Goal: Information Seeking & Learning: Learn about a topic

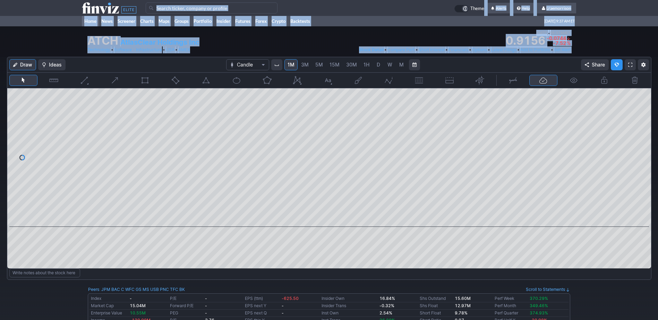
click at [89, 19] on link "Home" at bounding box center [90, 21] width 17 height 10
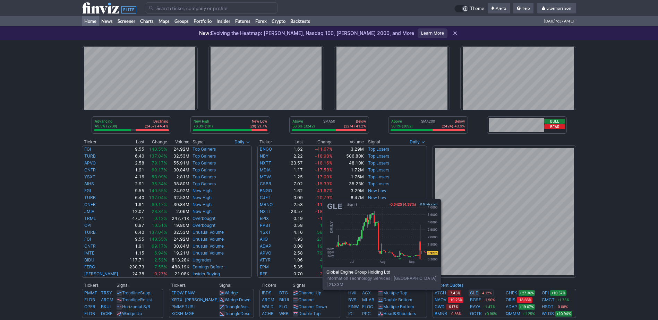
click at [471, 294] on link "GLE" at bounding box center [474, 293] width 8 height 7
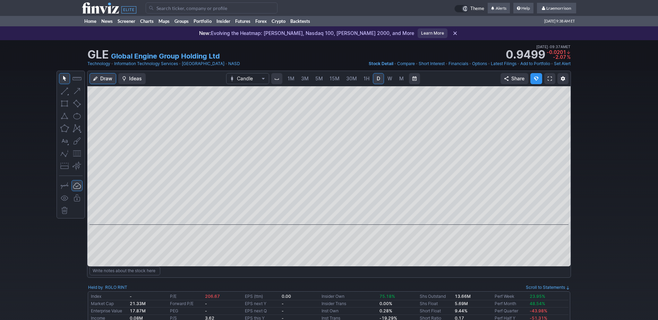
click at [289, 77] on span "1M" at bounding box center [290, 79] width 7 height 6
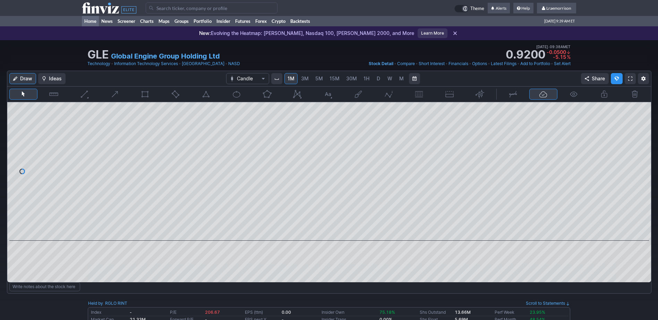
click at [92, 23] on link "Home" at bounding box center [90, 21] width 17 height 10
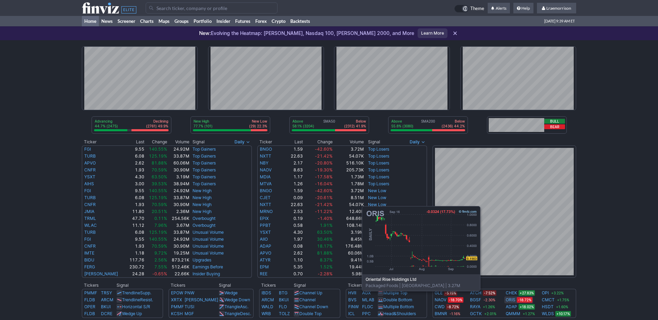
click at [510, 302] on link "ORIS" at bounding box center [510, 300] width 10 height 7
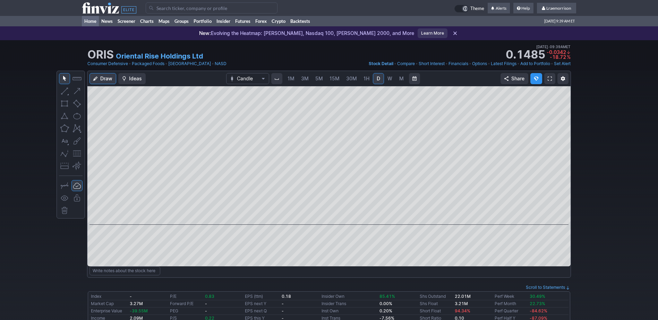
click at [91, 19] on link "Home" at bounding box center [90, 21] width 17 height 10
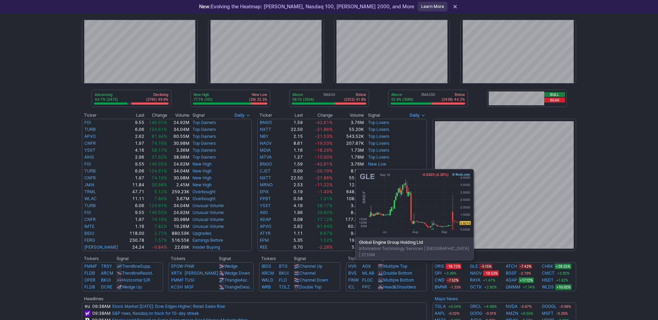
scroll to position [35, 0]
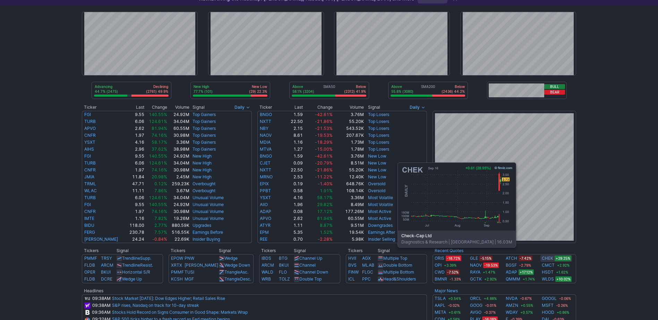
click at [546, 258] on link "CHEK" at bounding box center [547, 258] width 11 height 7
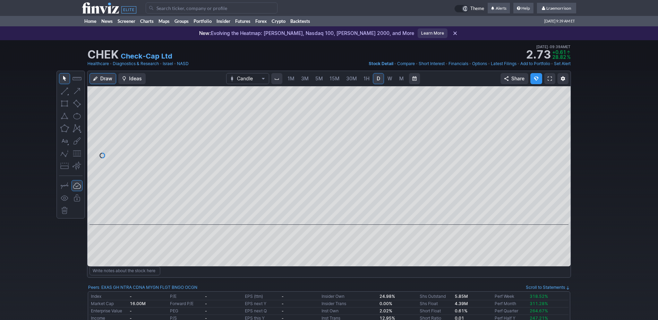
click at [293, 77] on span "1M" at bounding box center [290, 79] width 7 height 6
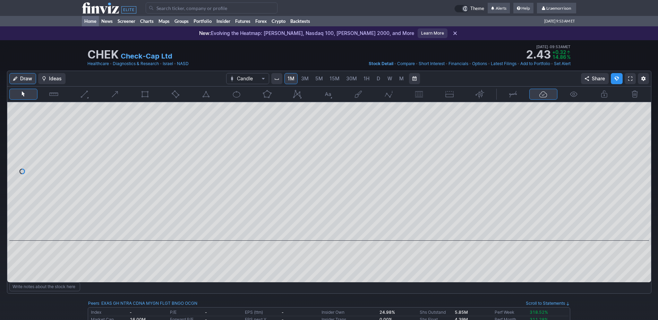
click at [89, 23] on link "Home" at bounding box center [90, 21] width 17 height 10
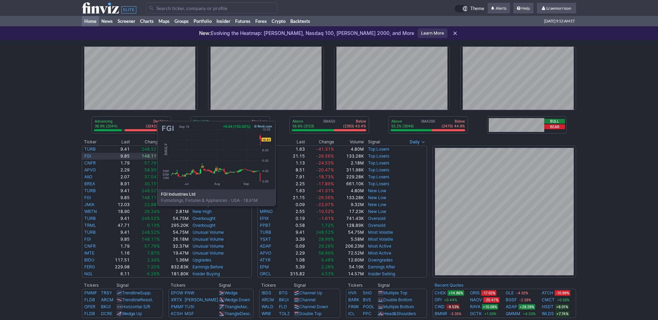
click at [88, 154] on link "FGI" at bounding box center [87, 156] width 7 height 5
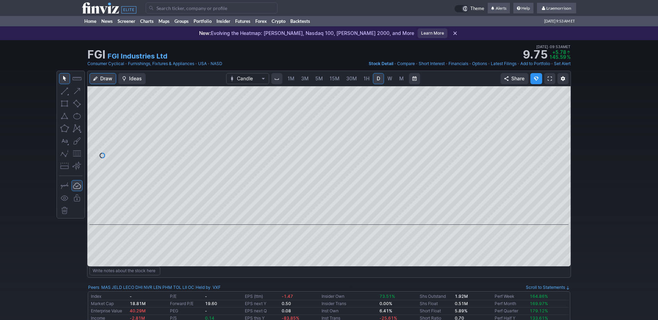
click at [290, 77] on span "1M" at bounding box center [290, 79] width 7 height 6
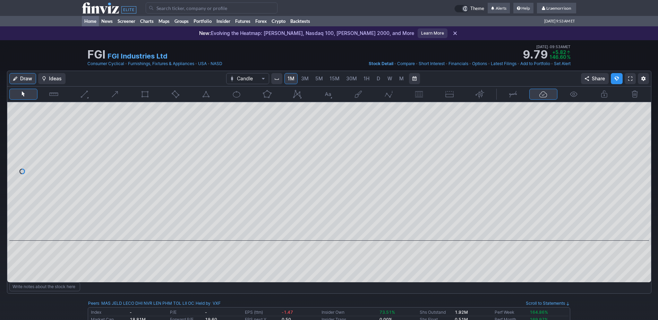
click at [93, 19] on link "Home" at bounding box center [90, 21] width 17 height 10
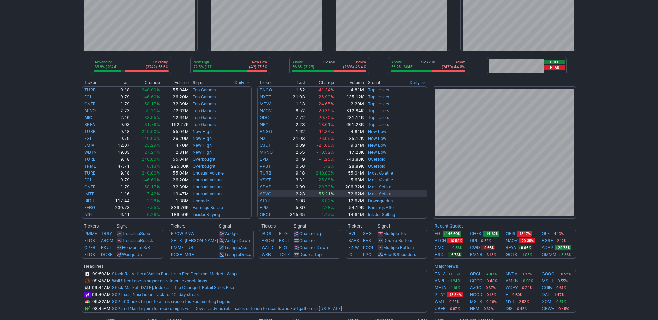
scroll to position [69, 0]
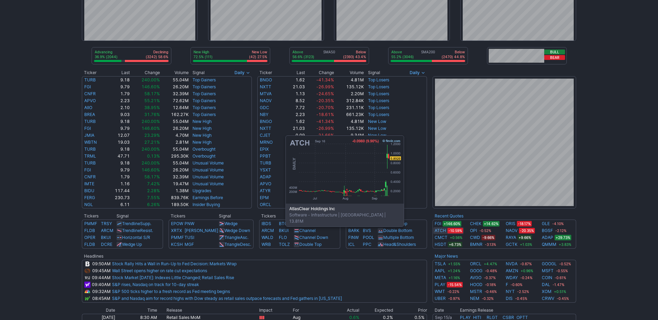
click at [434, 231] on div "ATCH -10.59%" at bounding box center [448, 230] width 31 height 7
click at [443, 231] on link "ATCH" at bounding box center [439, 230] width 11 height 7
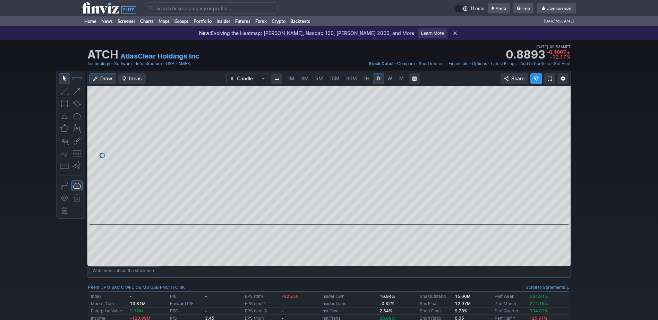
click at [291, 79] on span "1M" at bounding box center [290, 79] width 7 height 6
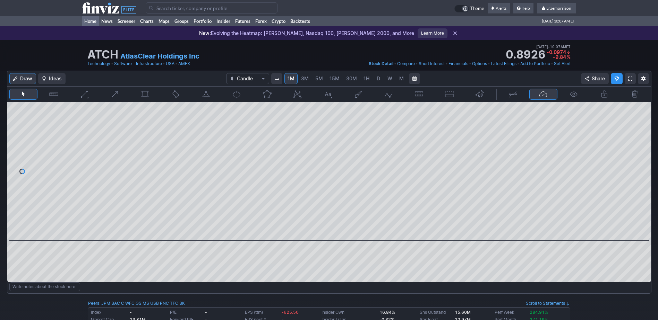
click at [90, 20] on link "Home" at bounding box center [90, 21] width 17 height 10
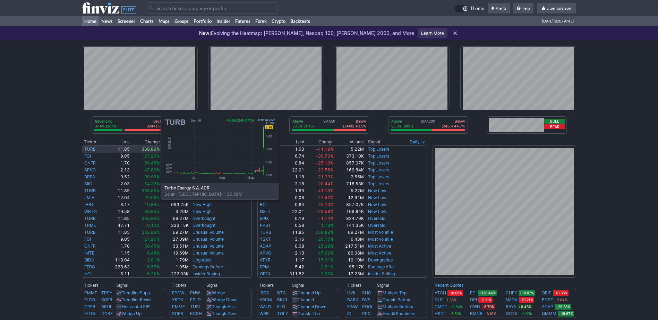
click at [91, 148] on link "TURB" at bounding box center [89, 149] width 11 height 5
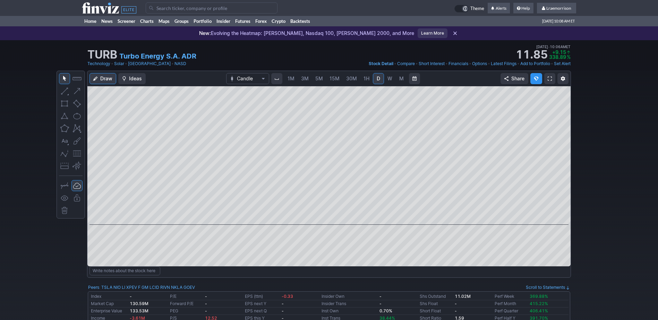
click at [291, 83] on link "1M" at bounding box center [290, 78] width 13 height 11
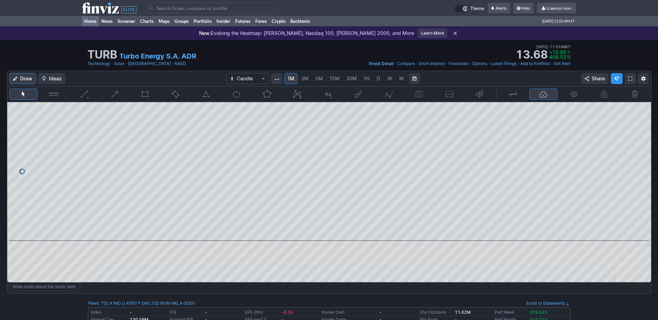
click at [94, 21] on link "Home" at bounding box center [90, 21] width 17 height 10
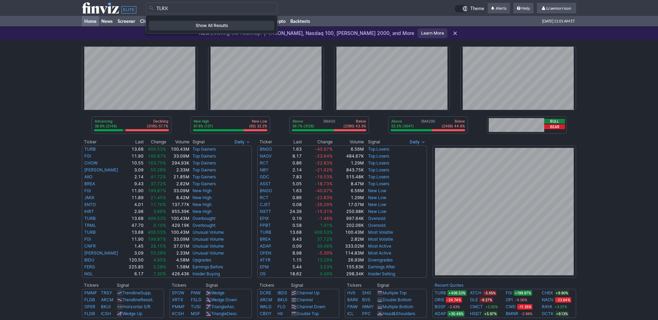
type input "TLRX"
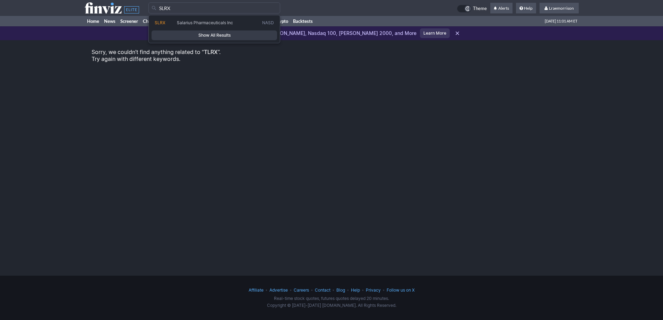
type input "SLRX"
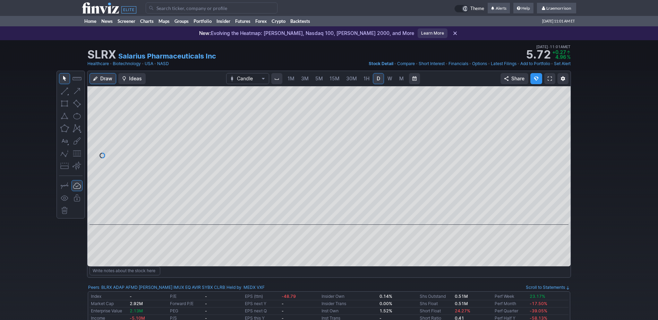
click at [290, 81] on span "1M" at bounding box center [290, 79] width 7 height 6
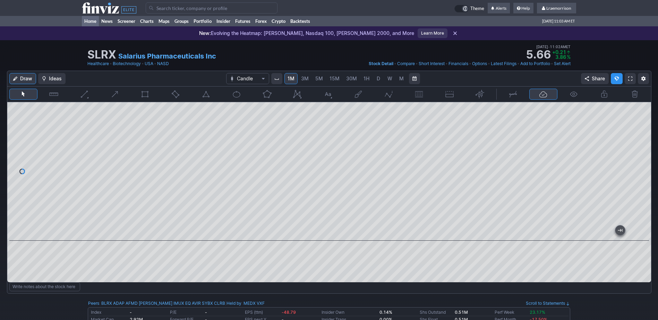
click at [89, 21] on link "Home" at bounding box center [90, 21] width 17 height 10
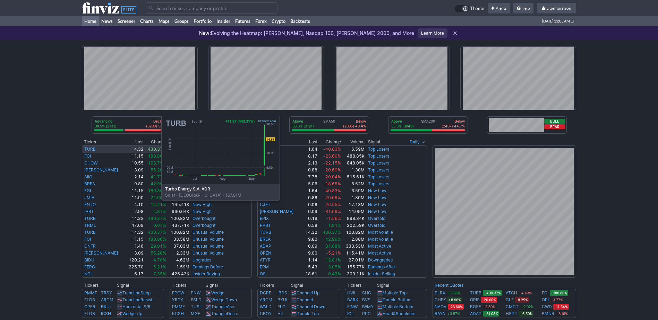
click at [92, 149] on link "TURB" at bounding box center [89, 149] width 11 height 5
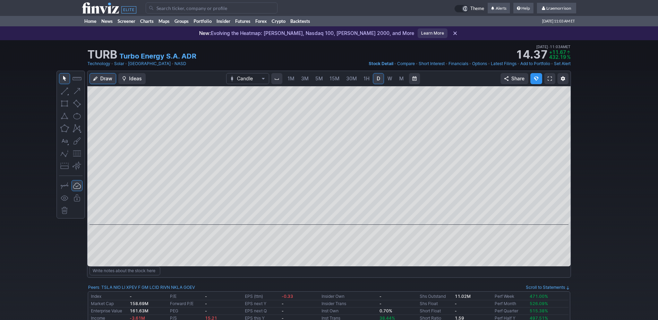
click at [293, 77] on span "1M" at bounding box center [290, 79] width 7 height 6
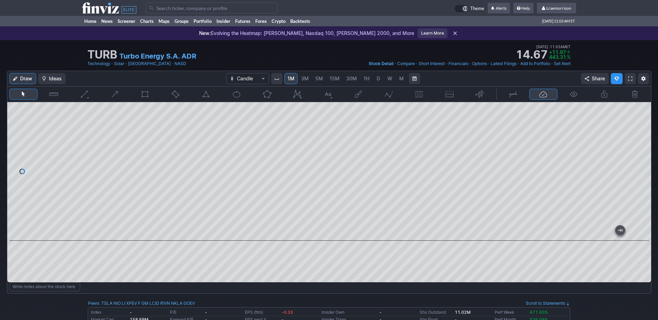
click at [163, 8] on input "Search" at bounding box center [212, 7] width 132 height 11
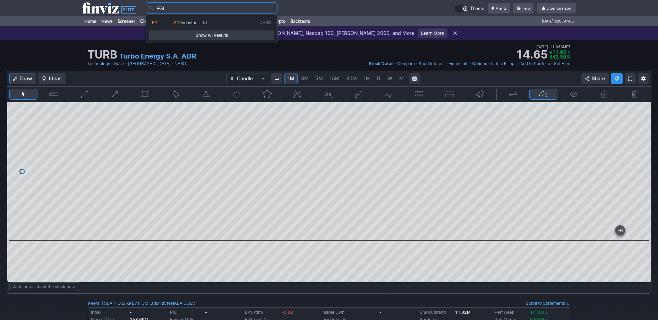
type input "FGI"
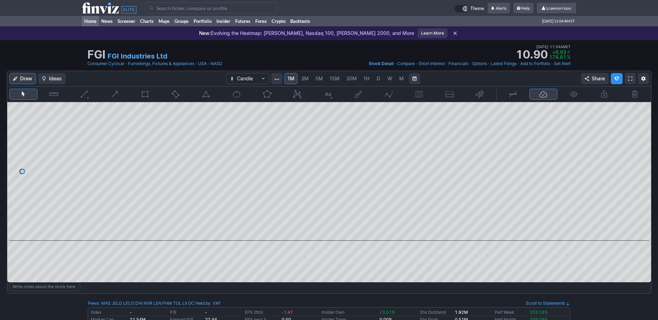
click at [90, 23] on link "Home" at bounding box center [90, 21] width 17 height 10
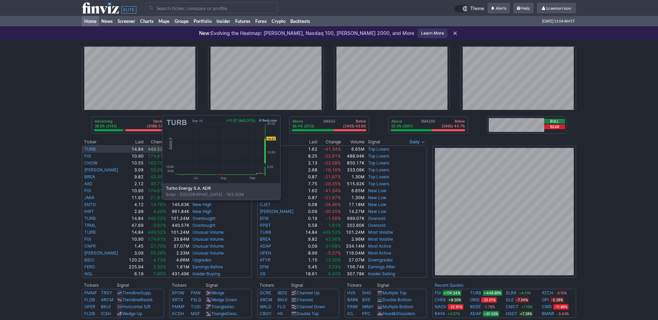
click at [93, 148] on link "TURB" at bounding box center [89, 149] width 11 height 5
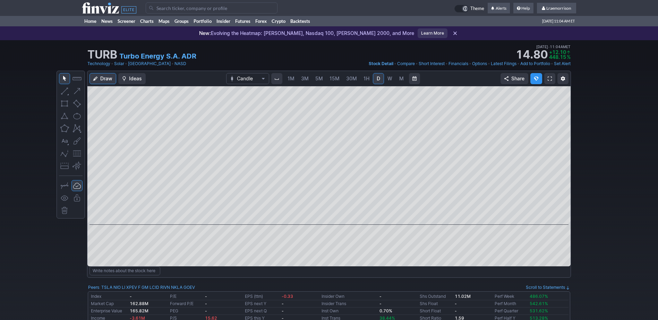
click at [293, 79] on span "1M" at bounding box center [290, 79] width 7 height 6
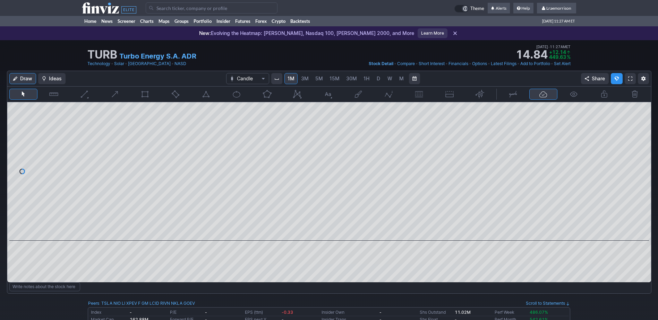
click at [170, 9] on input "Search" at bounding box center [212, 7] width 132 height 11
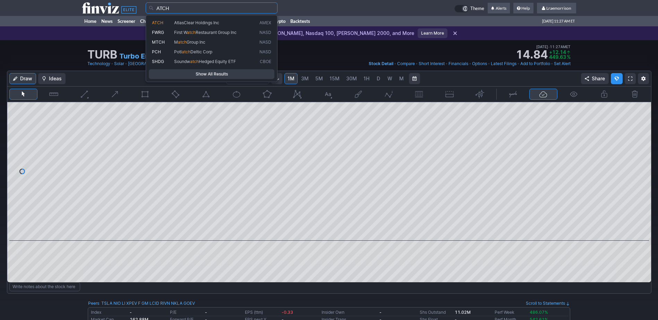
type input "ATCH"
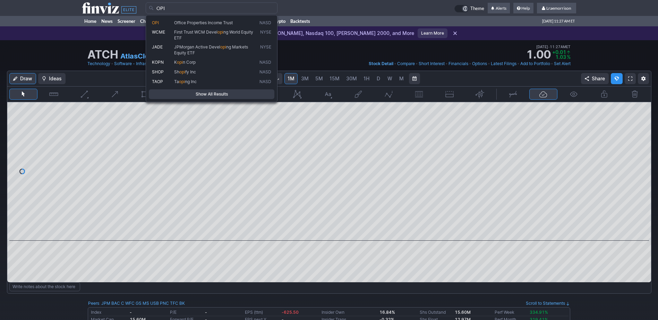
type input "OPI"
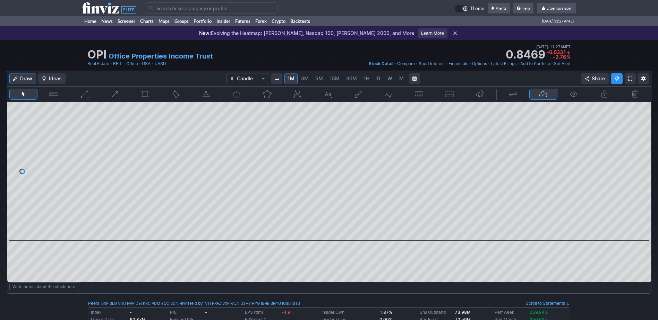
click at [168, 6] on input "Search" at bounding box center [212, 7] width 132 height 11
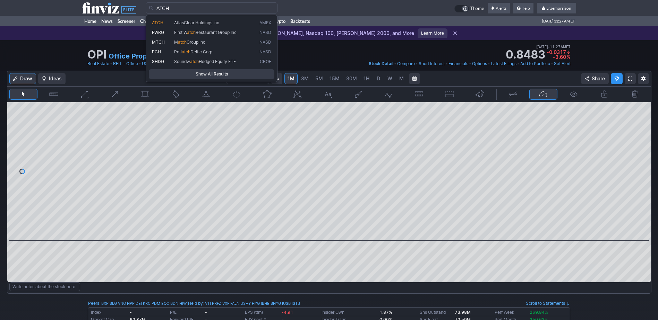
type input "ATCH"
click at [163, 24] on span "ATCH" at bounding box center [157, 22] width 11 height 5
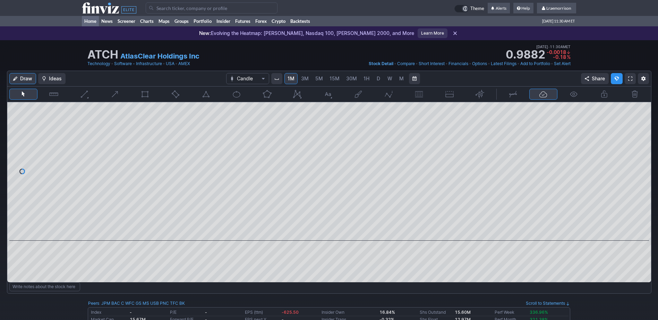
click at [93, 22] on link "Home" at bounding box center [90, 21] width 17 height 10
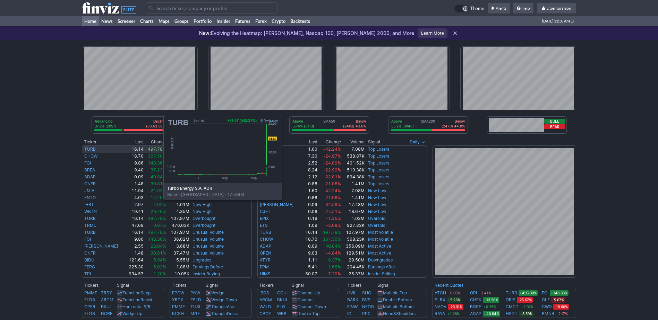
click at [94, 148] on link "TURB" at bounding box center [89, 149] width 11 height 5
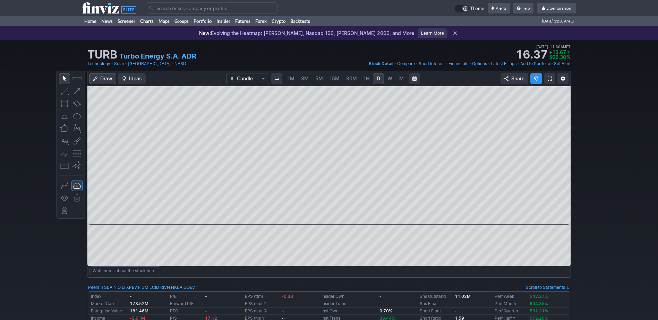
click at [295, 78] on link "1M" at bounding box center [290, 78] width 13 height 11
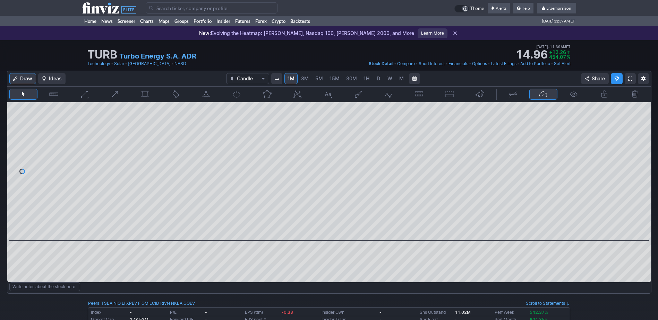
click at [155, 7] on input "Search" at bounding box center [212, 7] width 132 height 11
click at [92, 24] on link "Home" at bounding box center [90, 21] width 17 height 10
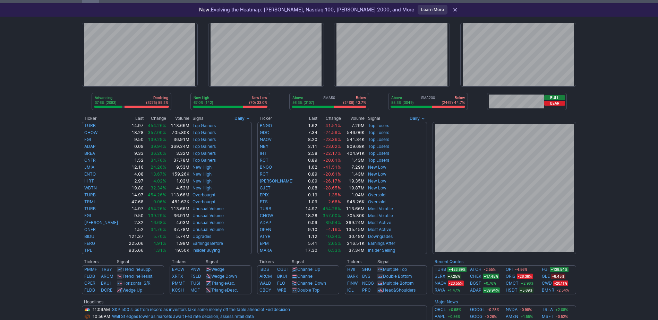
scroll to position [35, 0]
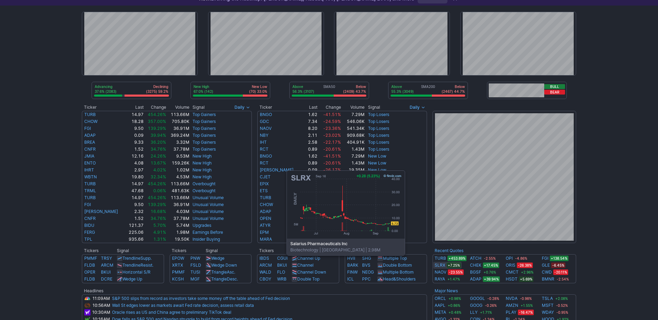
click at [435, 266] on link "SLRX" at bounding box center [439, 265] width 11 height 7
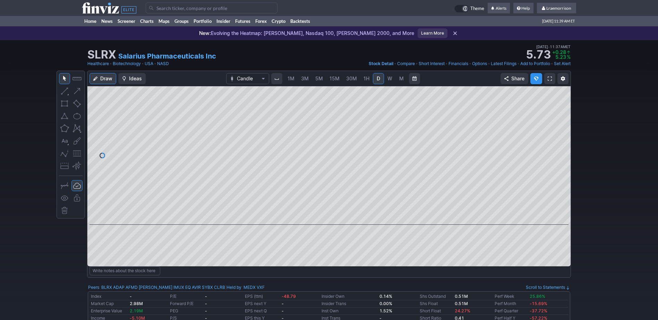
click at [291, 79] on span "1M" at bounding box center [290, 79] width 7 height 6
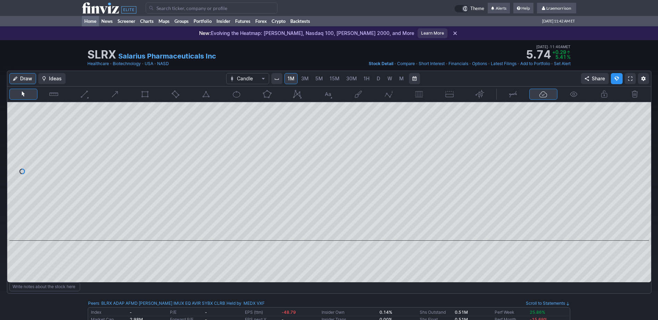
click at [89, 22] on link "Home" at bounding box center [90, 21] width 17 height 10
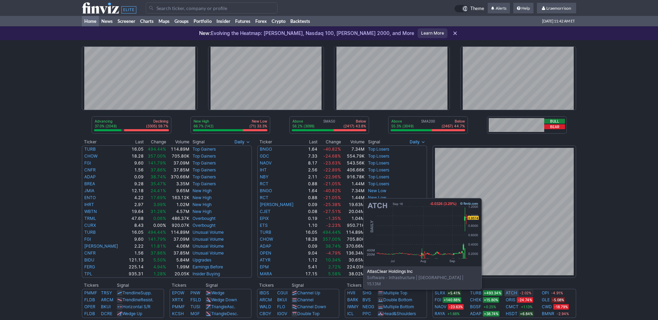
click at [512, 294] on link "ATCH" at bounding box center [510, 293] width 11 height 7
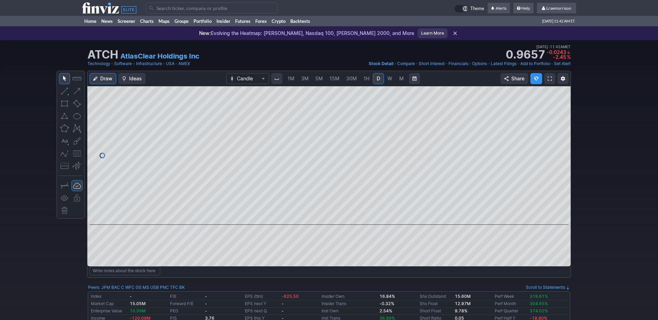
click at [290, 78] on span "1M" at bounding box center [290, 79] width 7 height 6
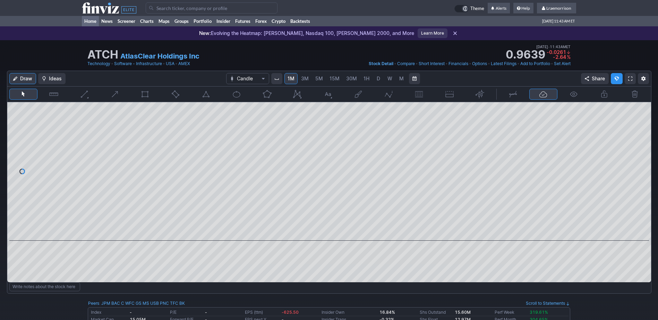
click at [86, 21] on link "Home" at bounding box center [90, 21] width 17 height 10
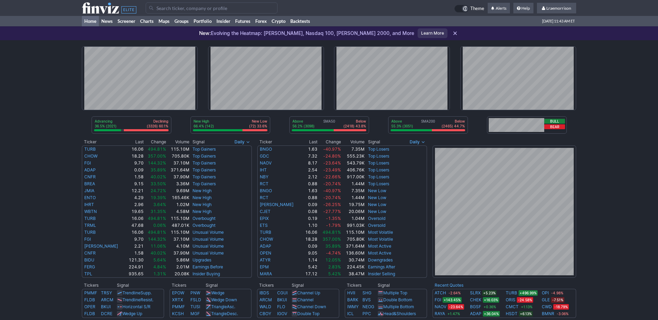
scroll to position [35, 0]
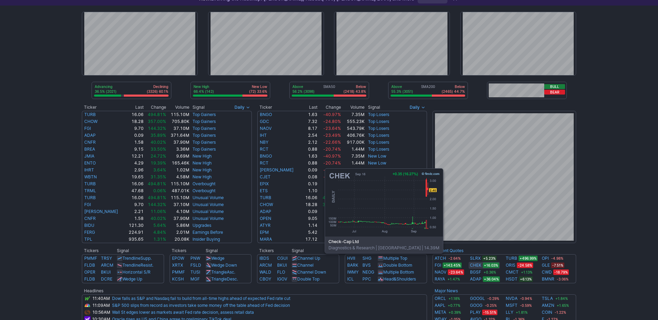
click at [473, 264] on link "CHEK" at bounding box center [475, 265] width 11 height 7
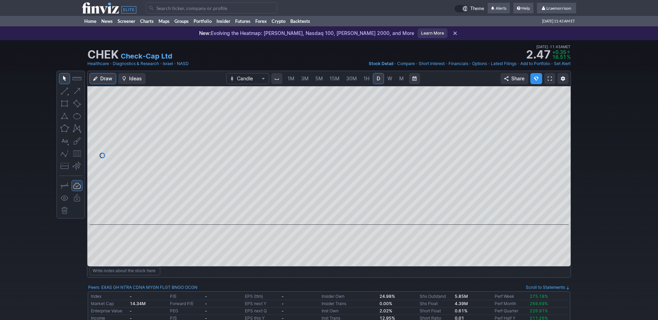
click at [290, 80] on span "1M" at bounding box center [290, 79] width 7 height 6
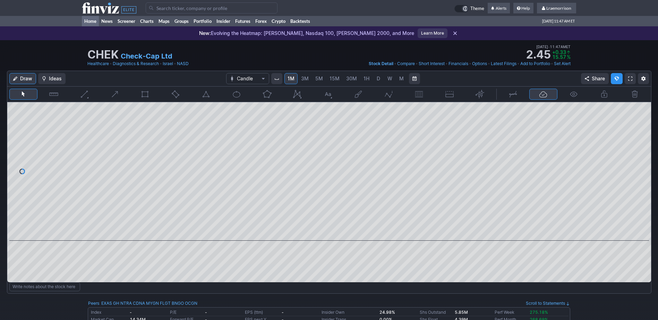
click at [87, 20] on link "Home" at bounding box center [90, 21] width 17 height 10
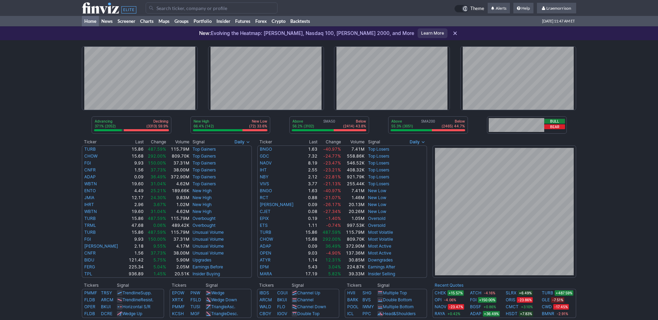
scroll to position [35, 0]
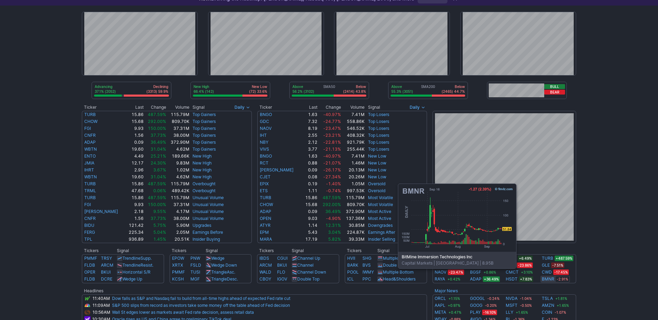
click at [546, 279] on link "BMNR" at bounding box center [548, 279] width 12 height 7
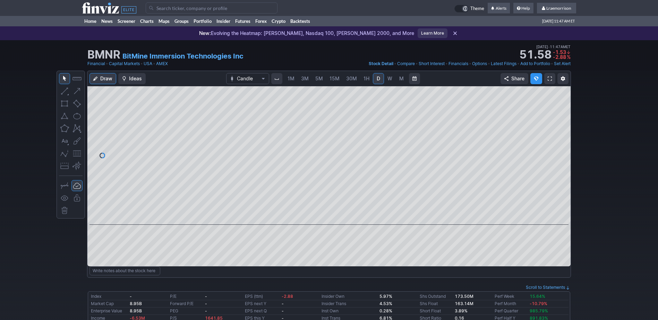
click at [290, 81] on span "1M" at bounding box center [290, 78] width 7 height 7
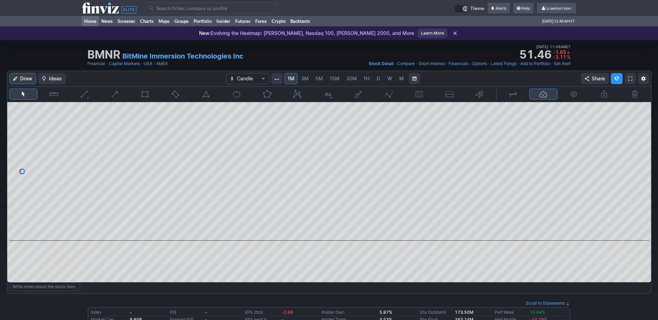
click at [93, 19] on link "Home" at bounding box center [90, 21] width 17 height 10
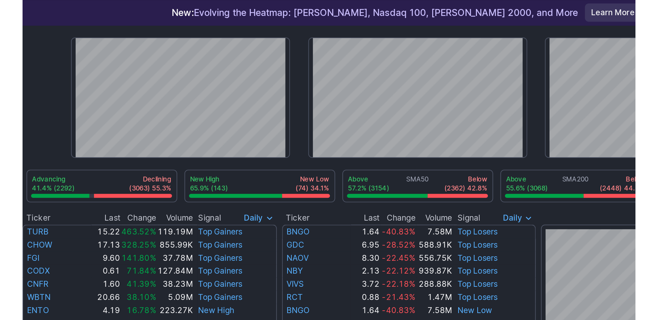
scroll to position [35, 0]
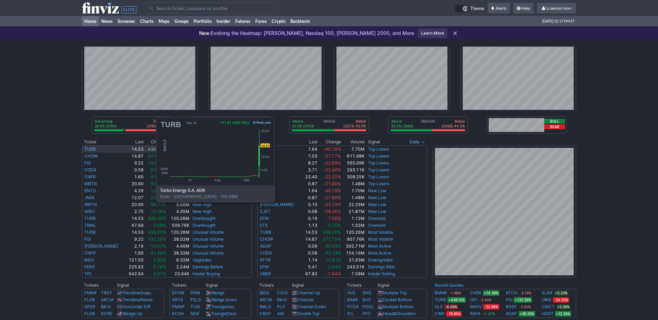
click at [87, 150] on link "TURB" at bounding box center [89, 149] width 11 height 5
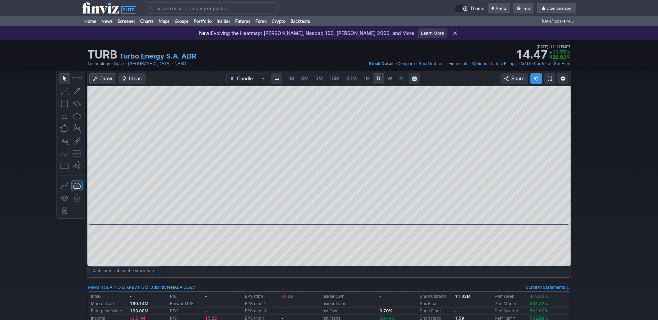
click at [292, 81] on span "1M" at bounding box center [290, 78] width 7 height 7
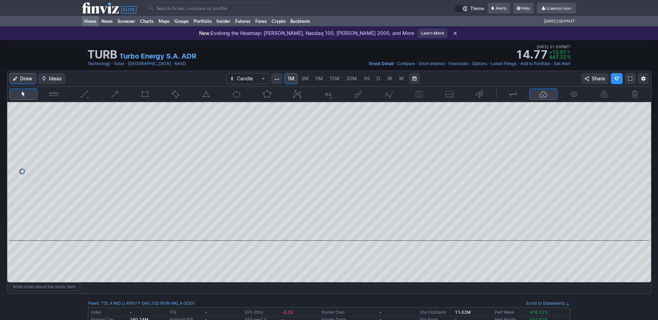
click at [92, 20] on link "Home" at bounding box center [90, 21] width 17 height 10
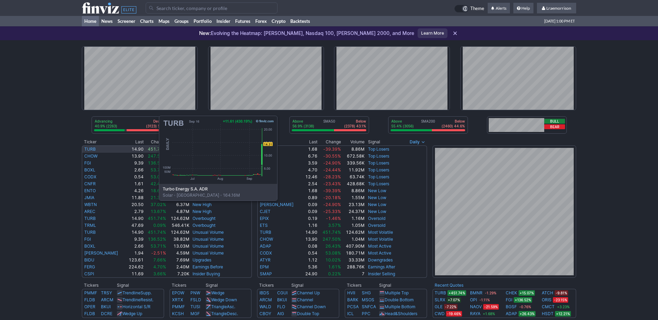
click at [89, 149] on link "TURB" at bounding box center [89, 149] width 11 height 5
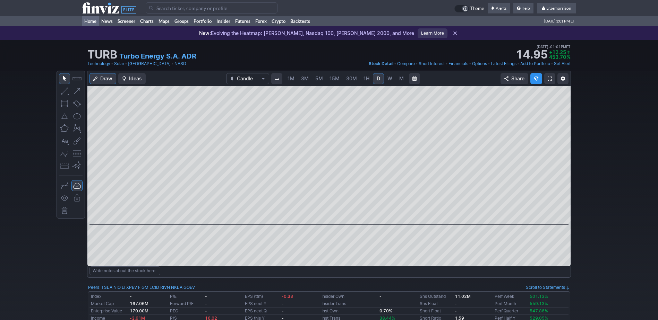
click at [91, 20] on link "Home" at bounding box center [90, 21] width 17 height 10
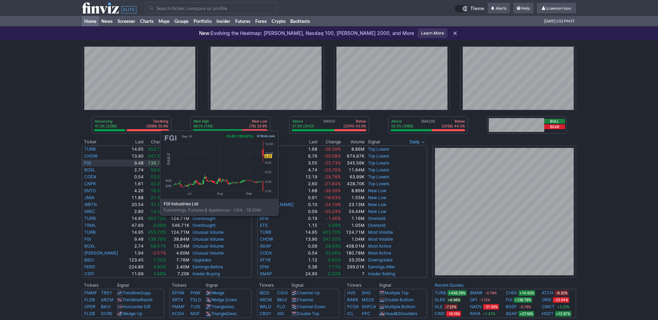
click at [90, 164] on link "FGI" at bounding box center [87, 163] width 7 height 5
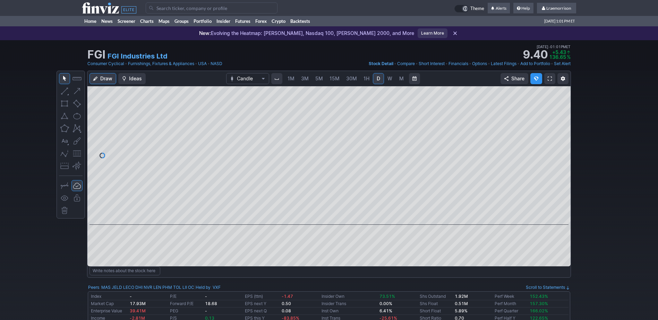
click at [291, 80] on span "1M" at bounding box center [290, 79] width 7 height 6
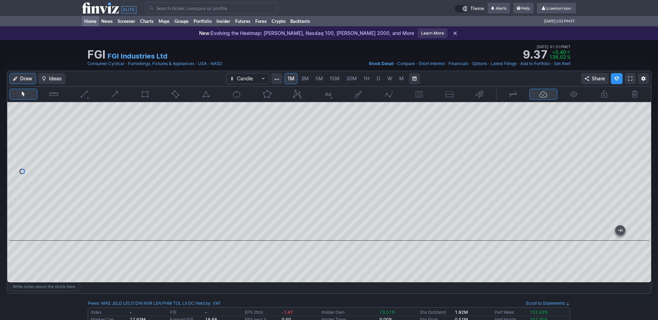
click at [91, 21] on link "Home" at bounding box center [90, 21] width 17 height 10
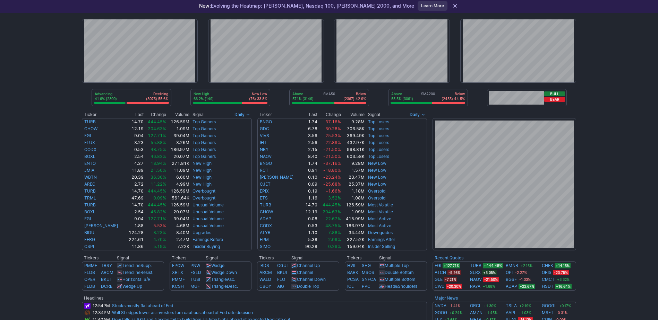
scroll to position [35, 0]
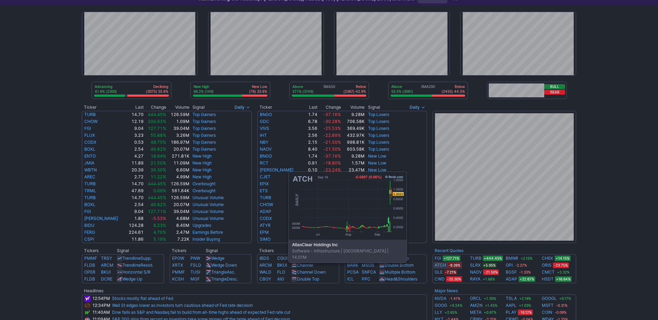
click at [437, 267] on link "ATCH" at bounding box center [439, 265] width 11 height 7
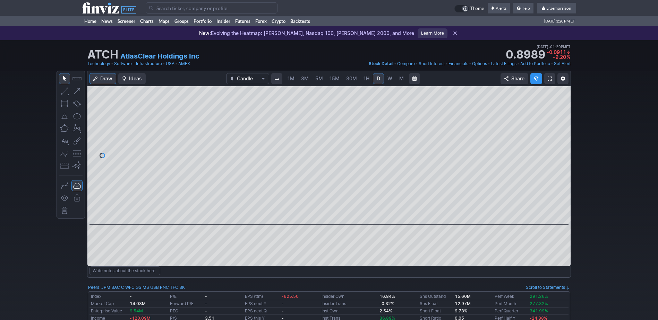
click at [290, 80] on span "1M" at bounding box center [290, 79] width 7 height 6
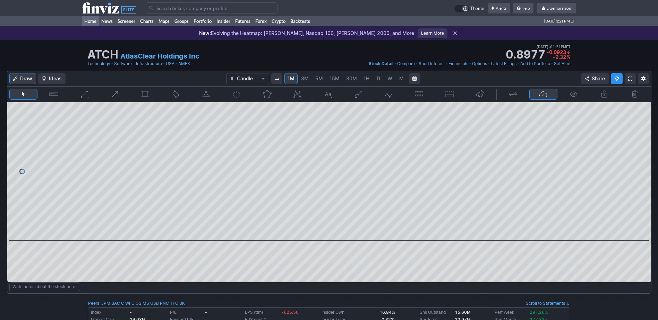
click at [92, 21] on link "Home" at bounding box center [90, 21] width 17 height 10
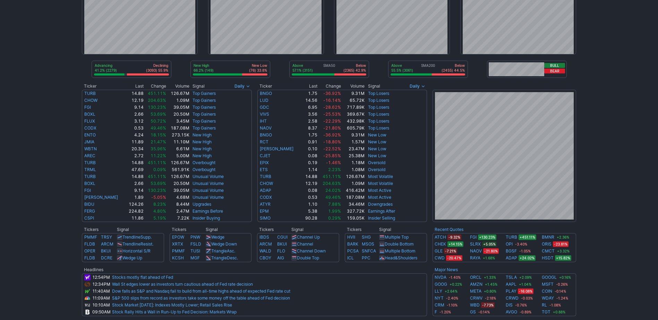
scroll to position [69, 0]
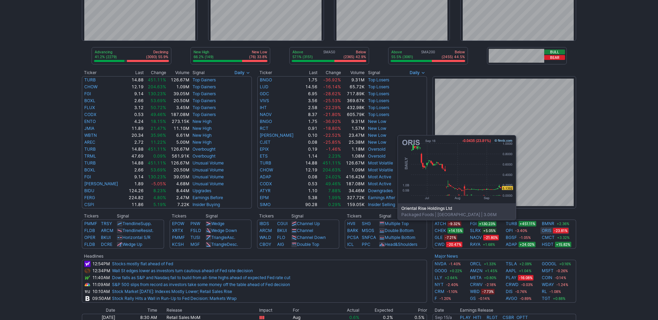
click at [546, 231] on link "ORIS" at bounding box center [547, 230] width 10 height 7
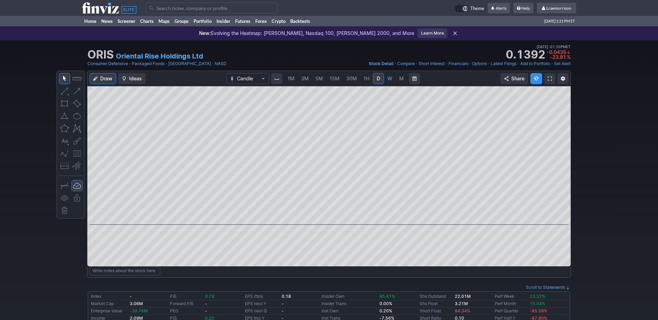
click at [289, 78] on span "1M" at bounding box center [290, 79] width 7 height 6
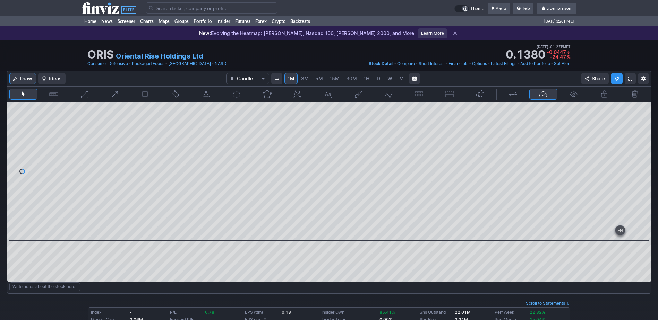
click at [175, 8] on input "Search" at bounding box center [212, 7] width 132 height 11
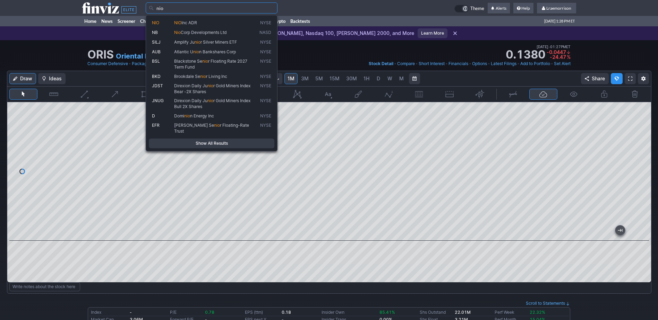
type input "nio"
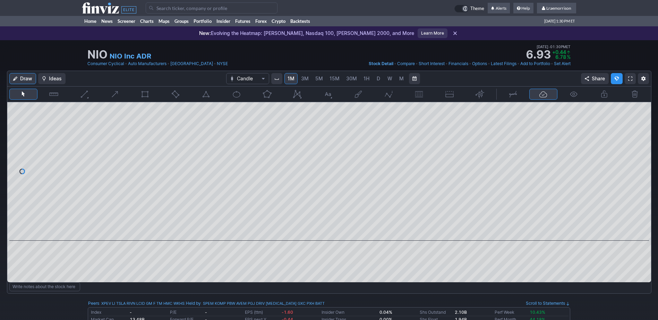
click at [384, 82] on link "W" at bounding box center [389, 78] width 11 height 11
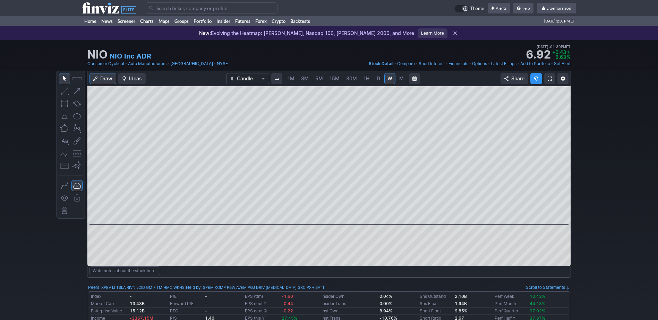
click at [289, 81] on span "1M" at bounding box center [290, 78] width 7 height 7
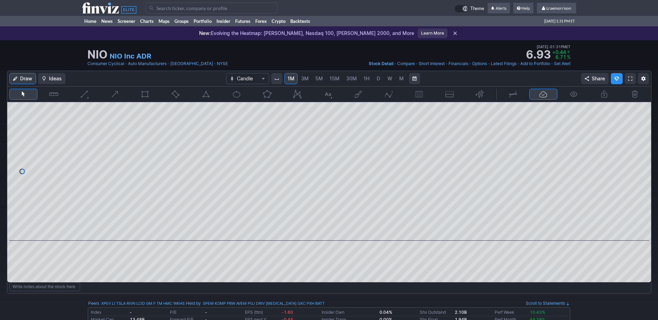
click at [159, 9] on input "Search" at bounding box center [212, 7] width 132 height 11
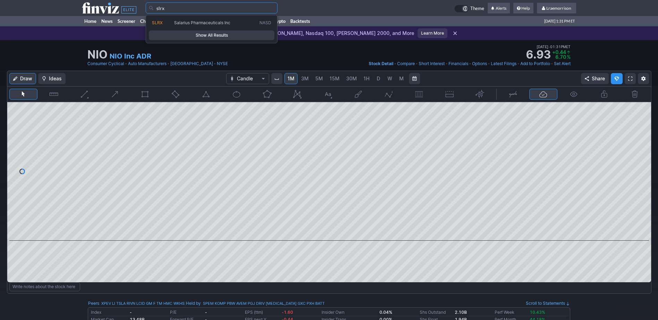
type input "slrx"
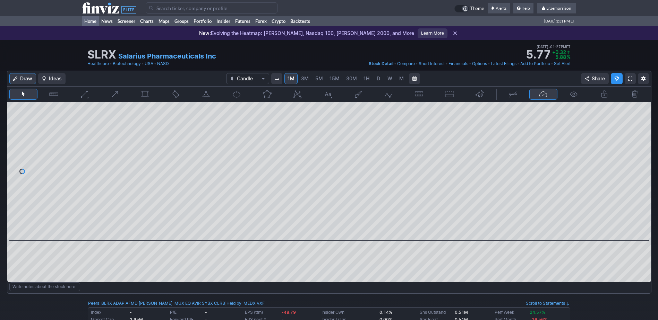
click at [93, 19] on link "Home" at bounding box center [90, 21] width 17 height 10
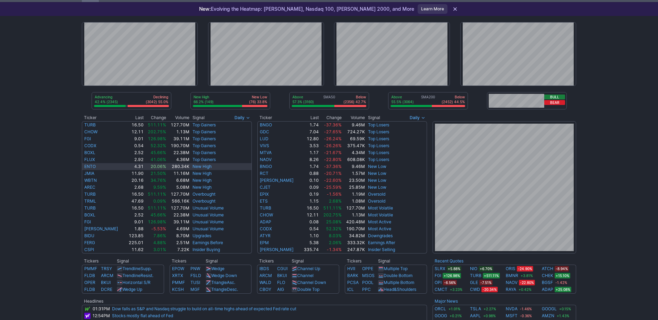
scroll to position [35, 0]
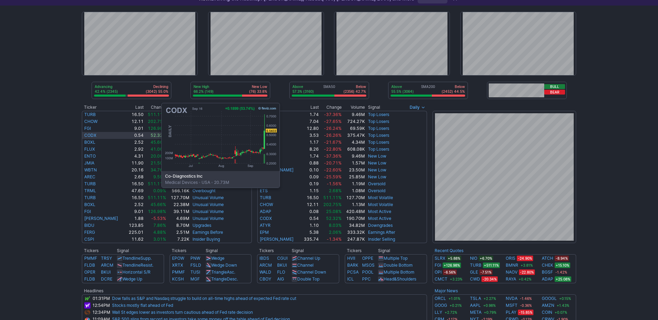
click at [92, 136] on link "CODX" at bounding box center [90, 135] width 12 height 5
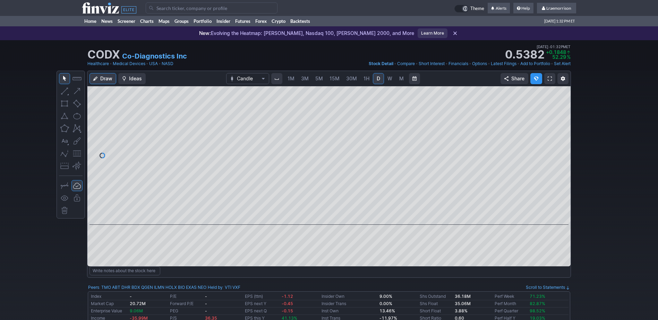
click at [294, 76] on span "1M" at bounding box center [290, 79] width 7 height 6
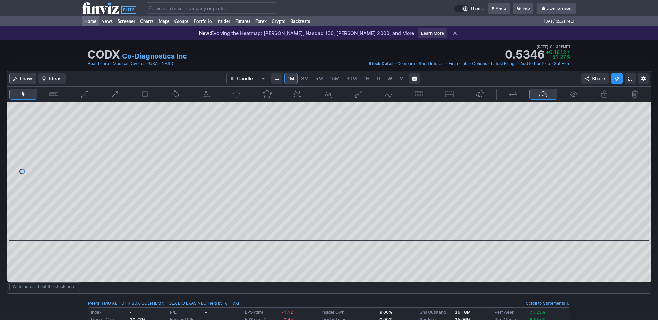
click at [90, 22] on link "Home" at bounding box center [90, 21] width 17 height 10
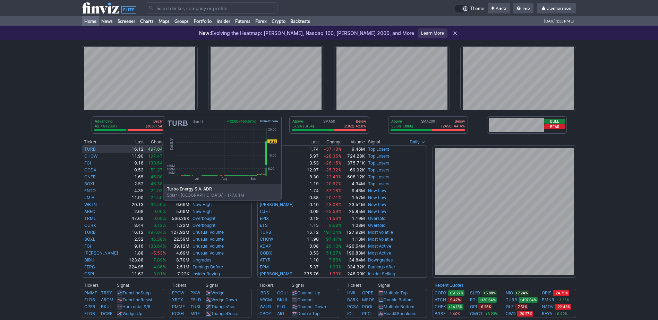
click at [94, 149] on link "TURB" at bounding box center [89, 149] width 11 height 5
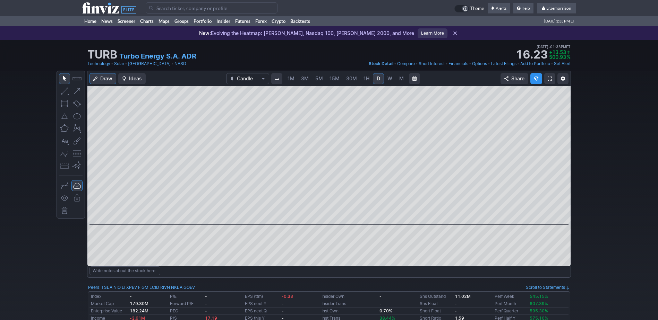
click at [293, 79] on span "1M" at bounding box center [290, 79] width 7 height 6
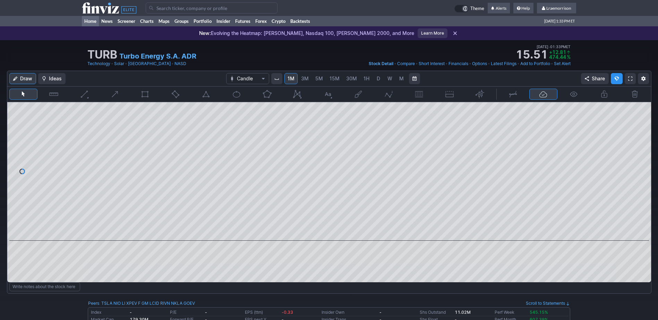
click at [93, 19] on link "Home" at bounding box center [90, 21] width 17 height 10
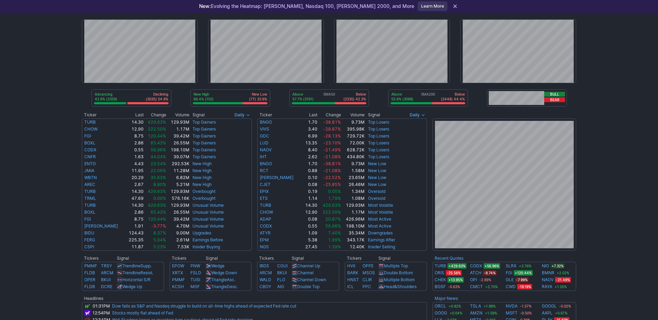
scroll to position [35, 0]
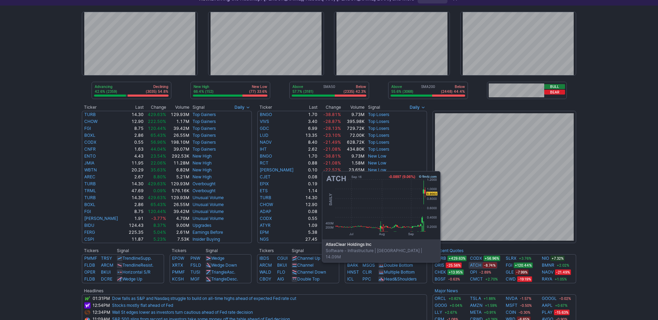
click at [470, 267] on link "ATCH" at bounding box center [475, 265] width 11 height 7
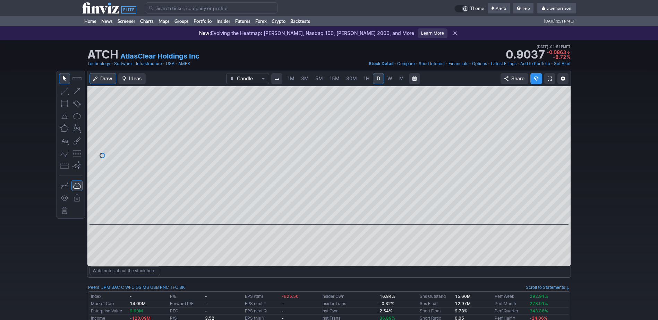
click at [291, 80] on span "1M" at bounding box center [290, 79] width 7 height 6
